Goal: Find specific page/section: Find specific page/section

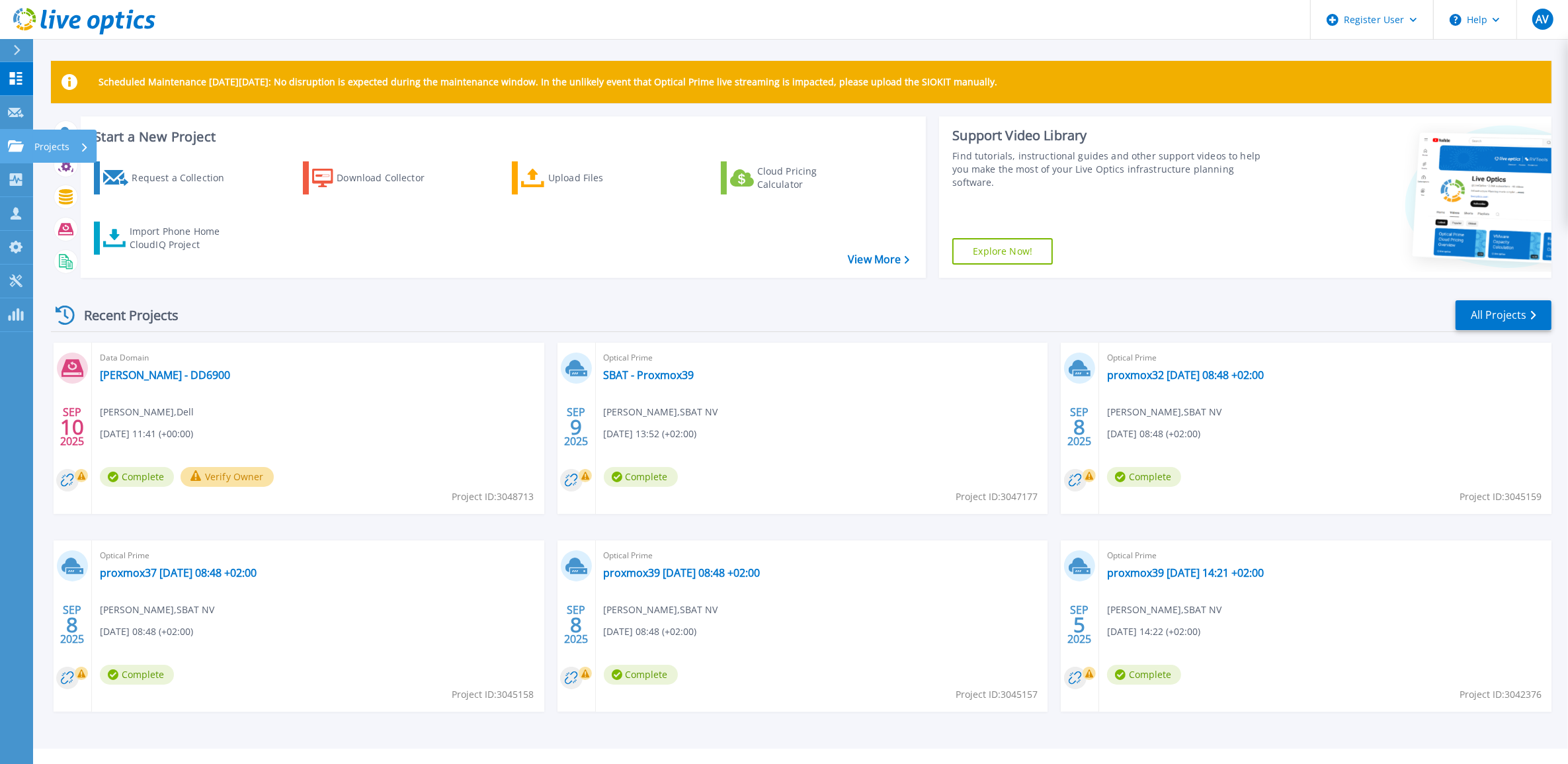
click at [9, 160] on link "Projects Projects" at bounding box center [16, 147] width 33 height 34
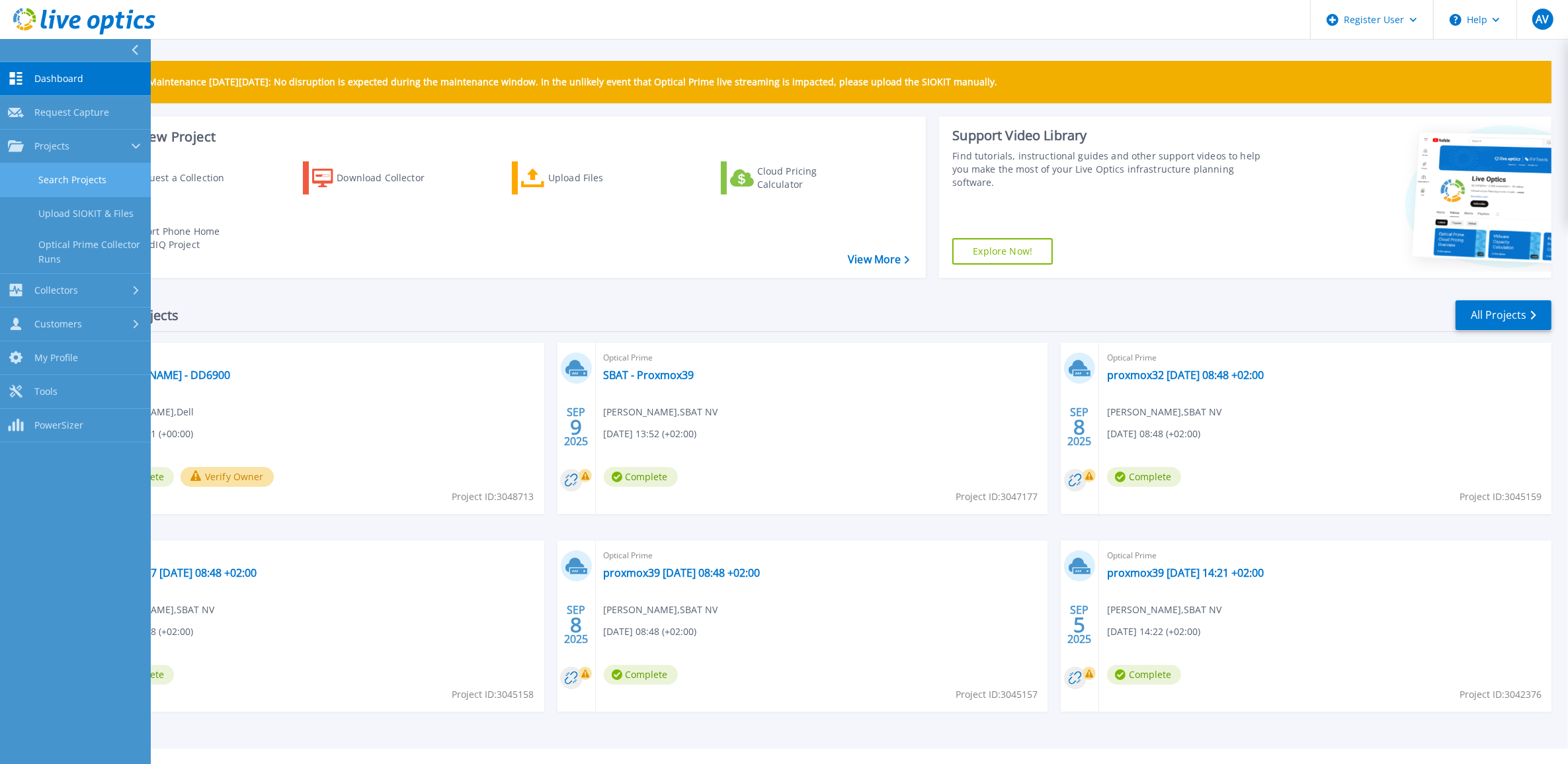
click at [90, 172] on link "Search Projects" at bounding box center [75, 181] width 151 height 34
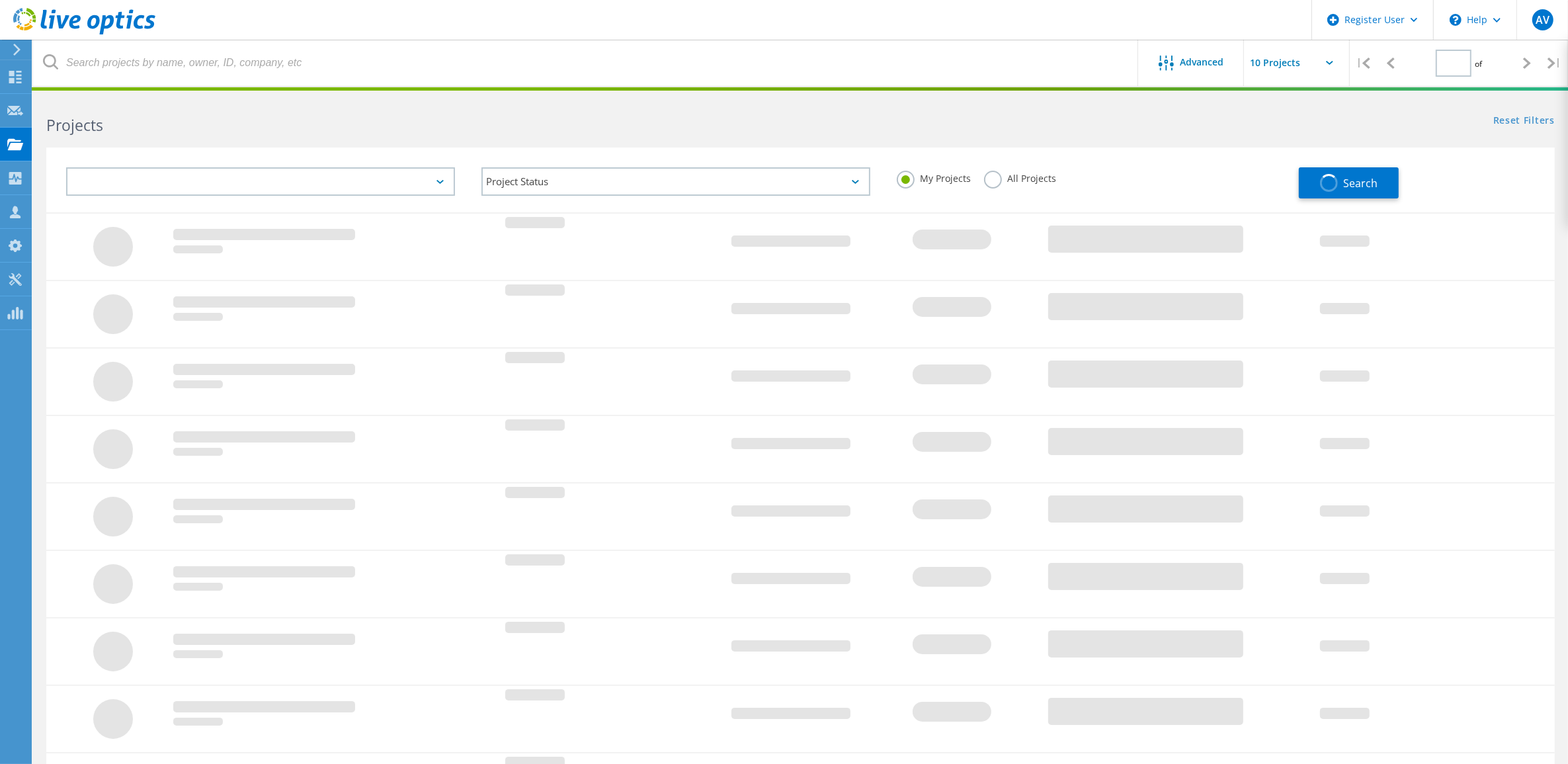
type input "1"
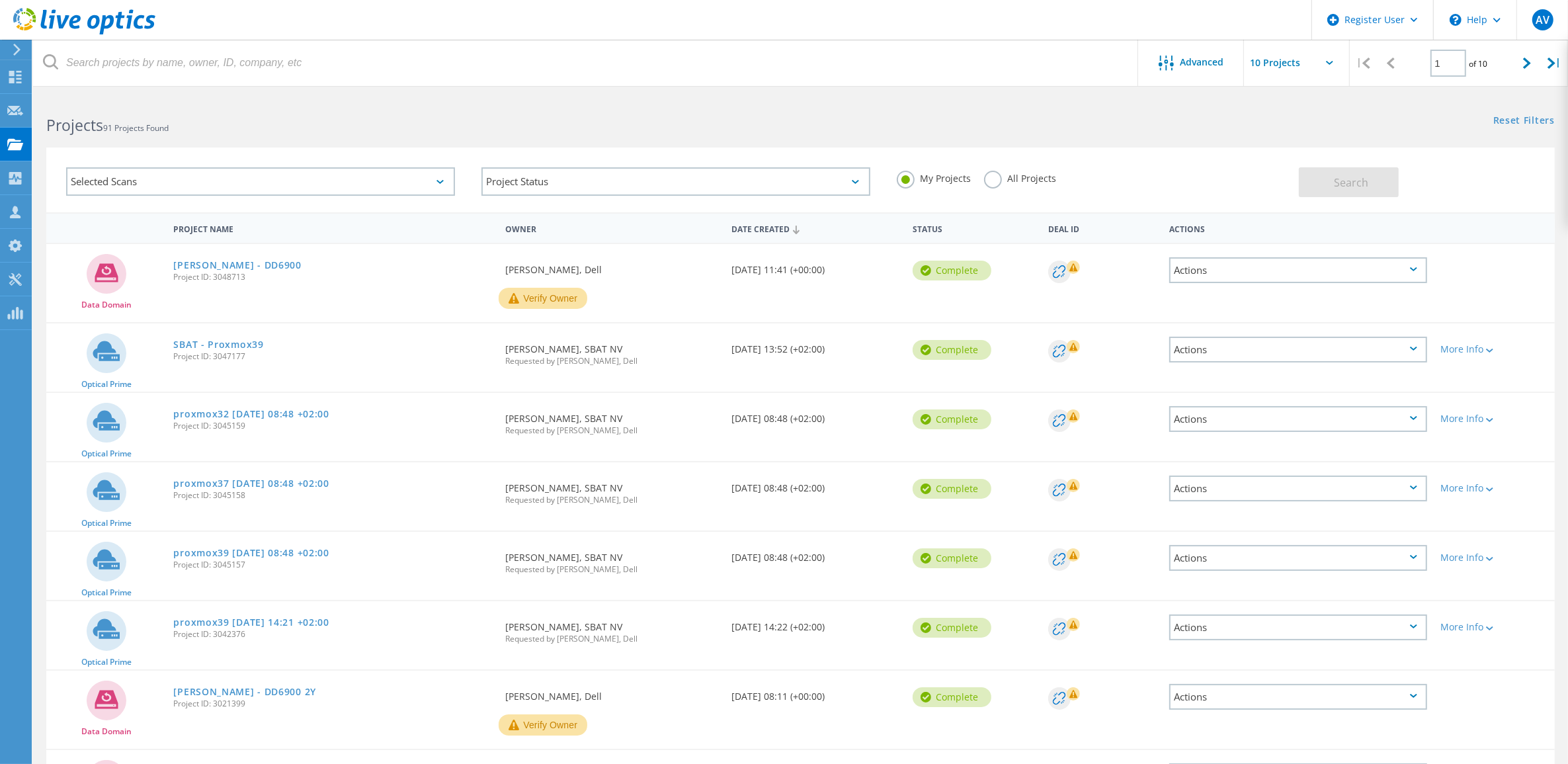
click at [401, 116] on h2 "Projects 91 Projects Found" at bounding box center [416, 125] width 741 height 22
click at [958, 100] on div "Reset Filters Show Filters" at bounding box center [1183, 108] width 767 height 24
